Goal: Information Seeking & Learning: Learn about a topic

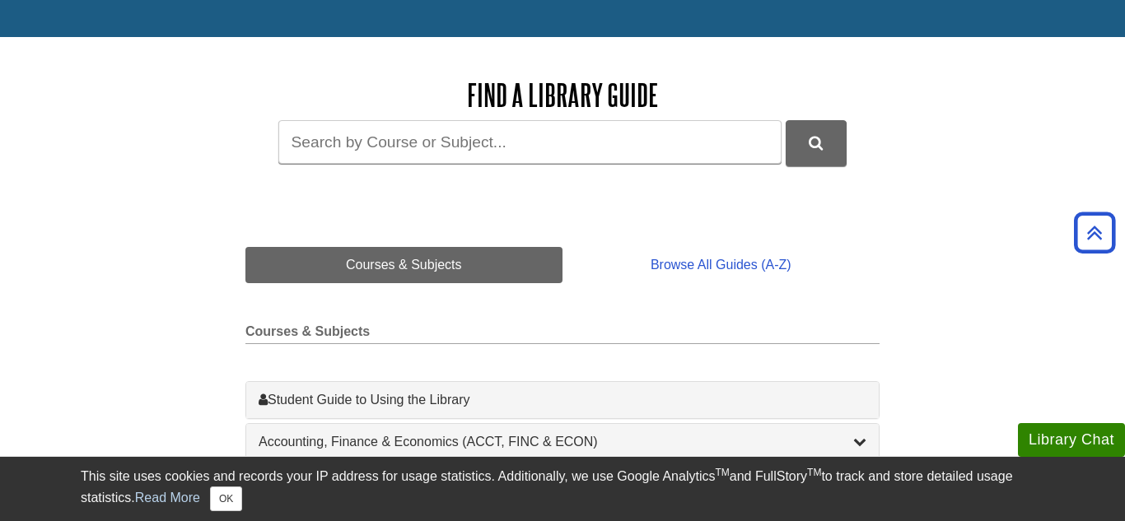
scroll to position [111, 0]
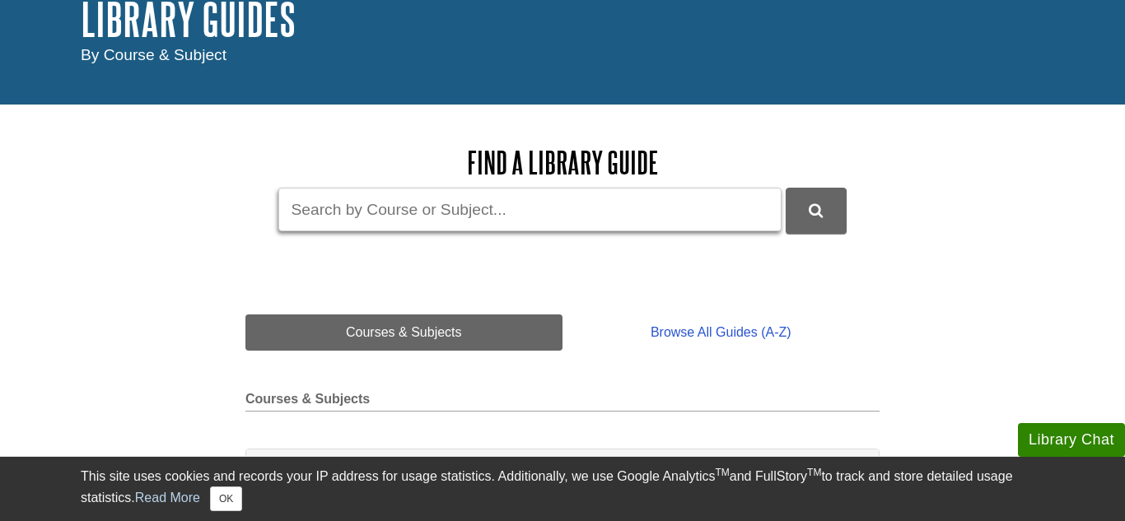
click at [621, 212] on input "Guide Search Terms" at bounding box center [529, 210] width 503 height 44
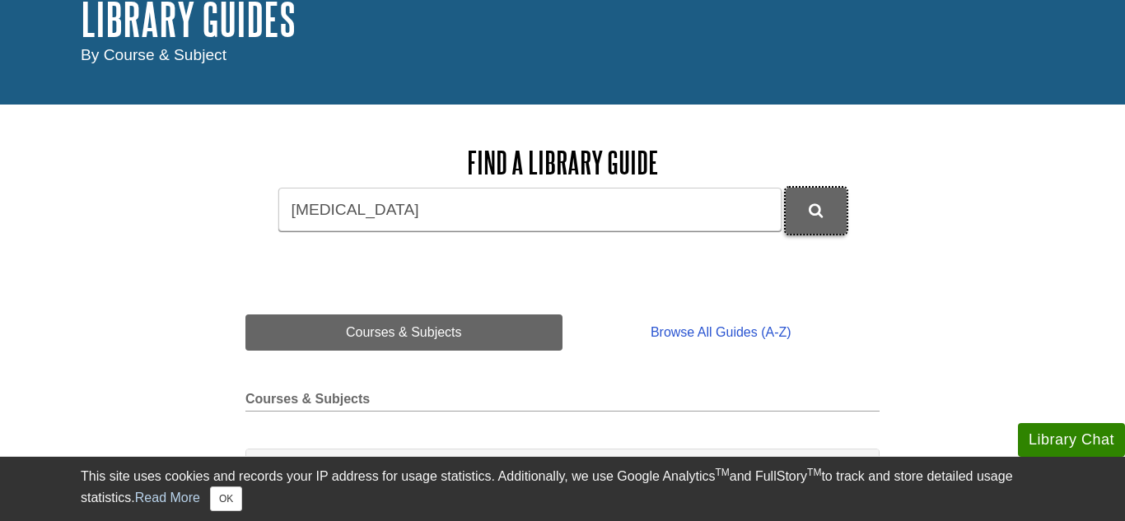
click at [840, 209] on button "DU Library Guides Search" at bounding box center [815, 210] width 61 height 45
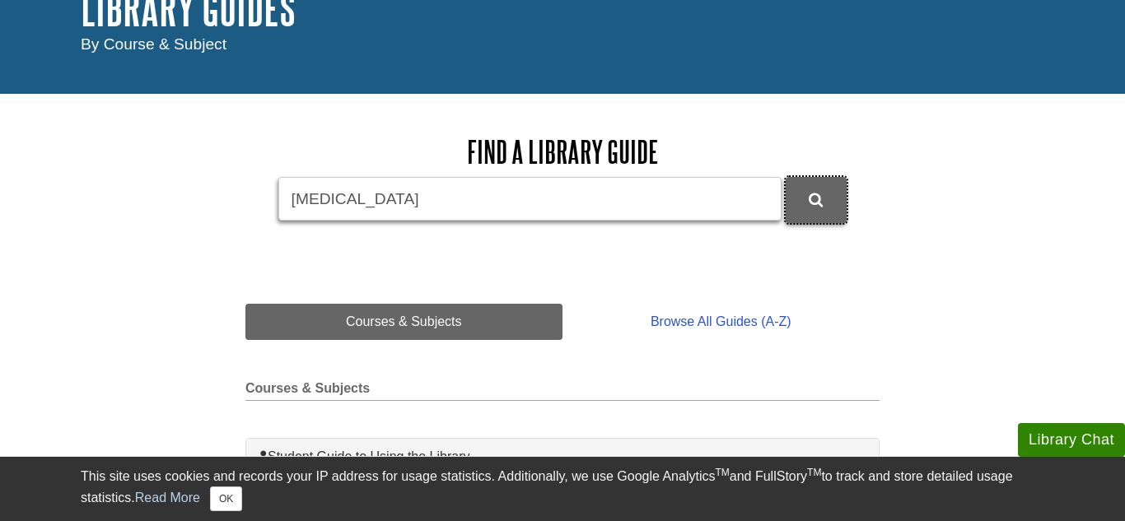
scroll to position [137, 0]
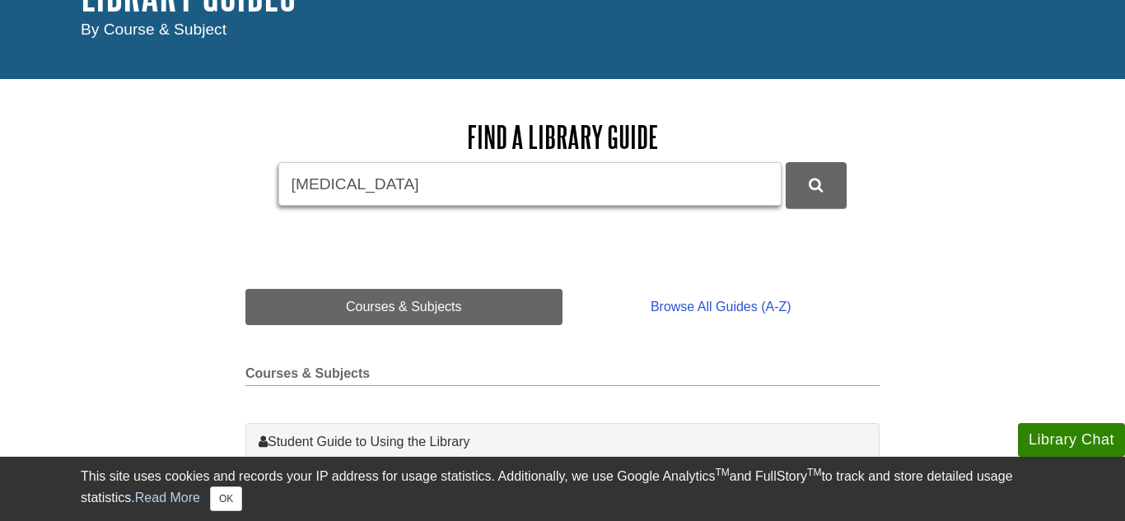
click at [364, 189] on input "[MEDICAL_DATA]" at bounding box center [529, 184] width 503 height 44
type input "s"
type input "BIOL115"
click at [785, 162] on button "DU Library Guides Search" at bounding box center [815, 184] width 61 height 45
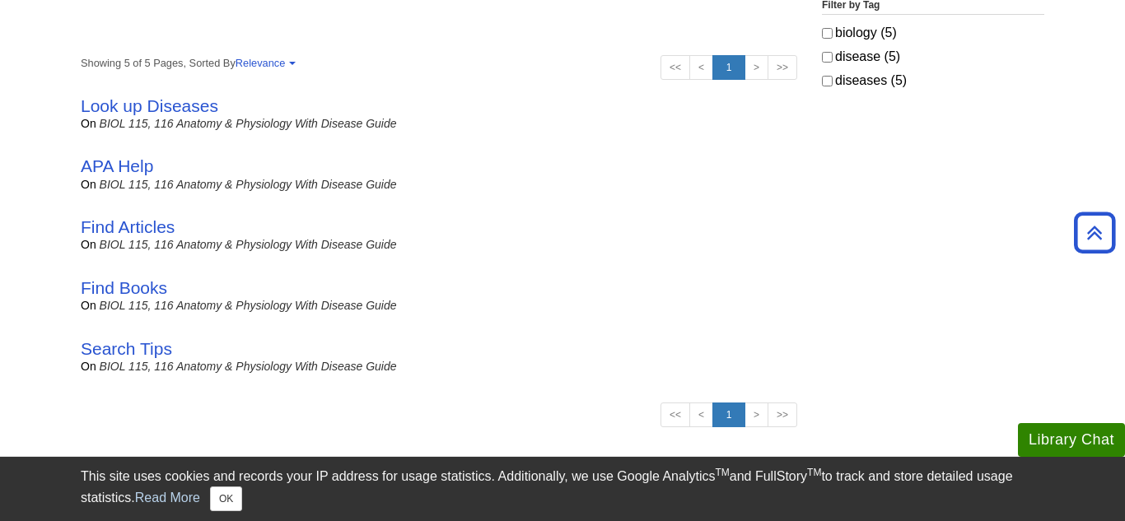
scroll to position [338, 0]
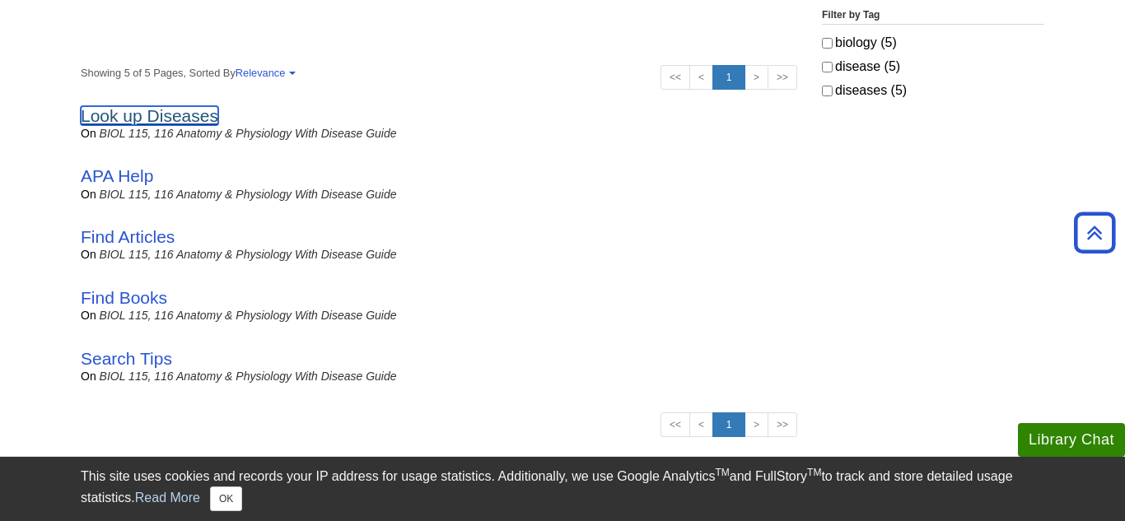
click at [184, 113] on link "Look up Diseases" at bounding box center [149, 115] width 137 height 19
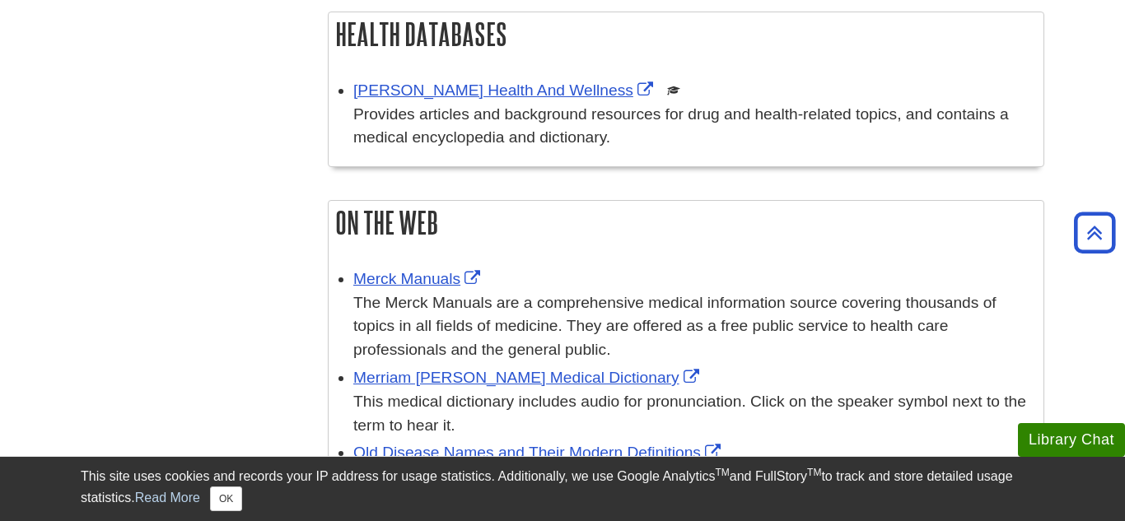
scroll to position [680, 0]
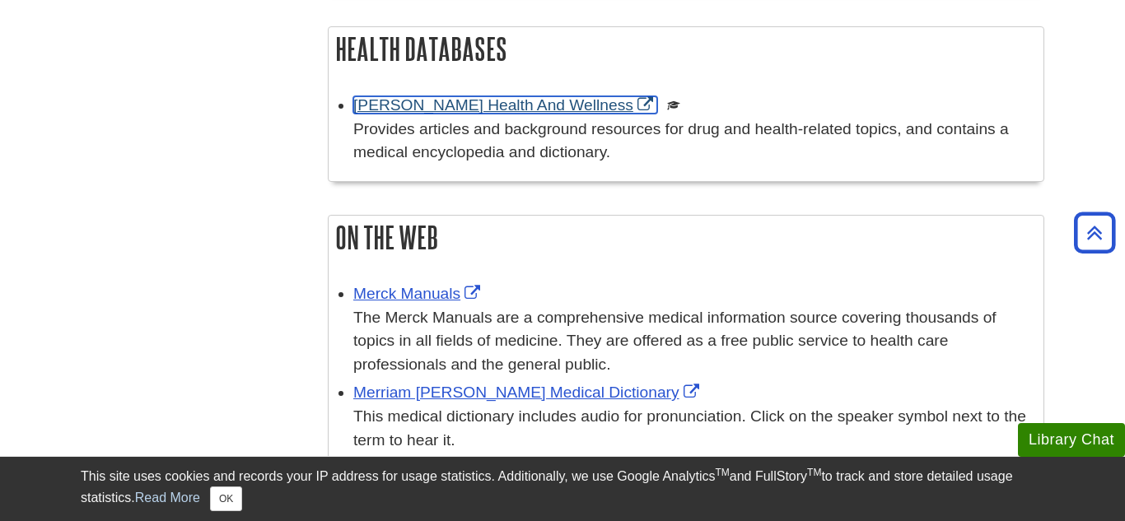
click at [395, 107] on link "[PERSON_NAME] Health And Wellness" at bounding box center [505, 104] width 304 height 17
